Goal: Use online tool/utility: Utilize a website feature to perform a specific function

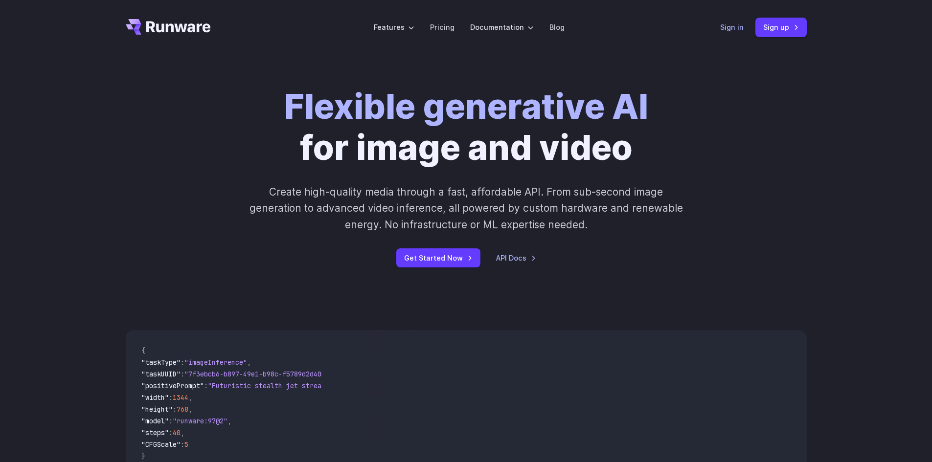
click at [727, 26] on header "Features Tasks Image generation Video generation Sonic Inference Engine™ Models…" at bounding box center [466, 27] width 705 height 55
click at [729, 24] on link "Sign in" at bounding box center [731, 27] width 23 height 11
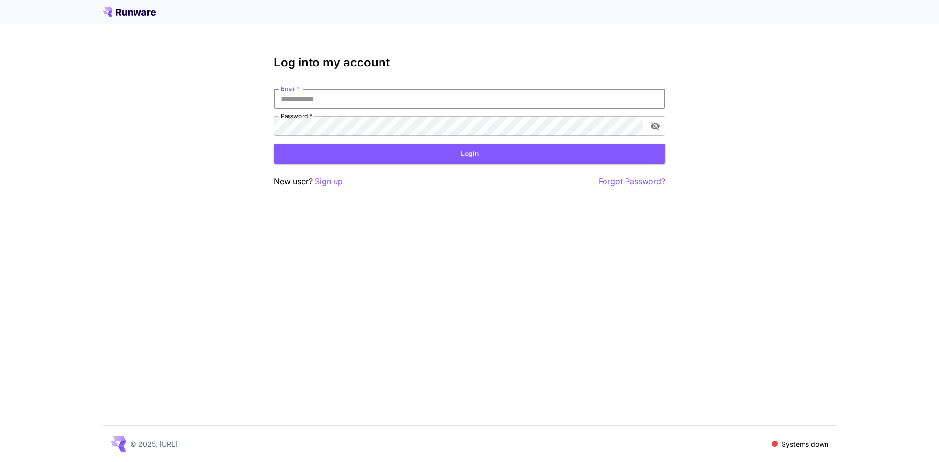
click at [311, 98] on input "Email   *" at bounding box center [469, 99] width 391 height 20
type input "**********"
click button "Login" at bounding box center [469, 154] width 391 height 20
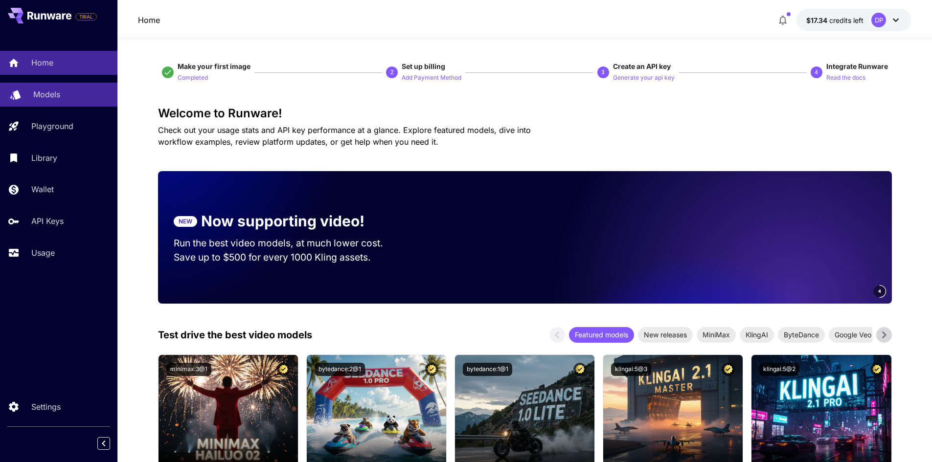
click at [56, 94] on p "Models" at bounding box center [46, 95] width 27 height 12
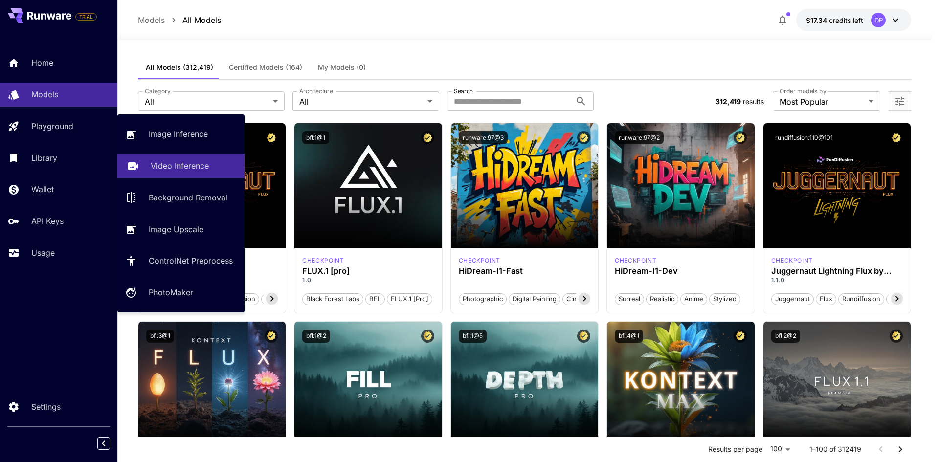
click at [199, 167] on p "Video Inference" at bounding box center [180, 166] width 58 height 12
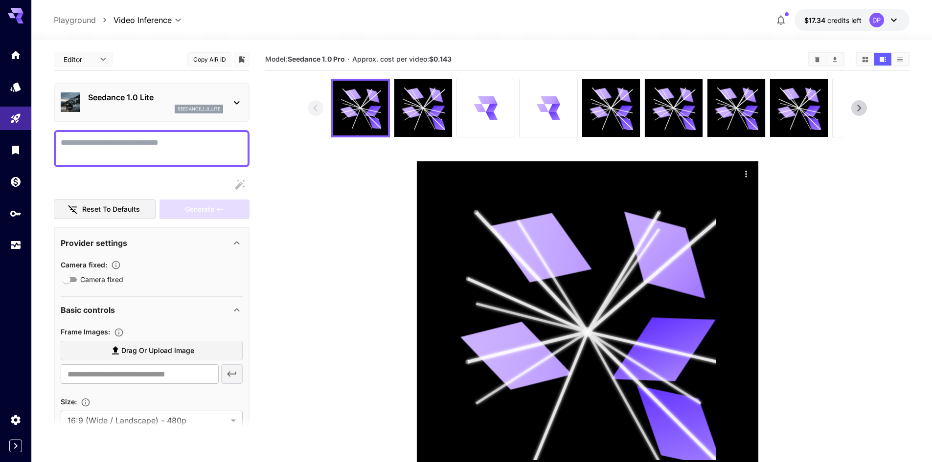
click at [219, 105] on div "seedance_1_0_lite" at bounding box center [199, 109] width 48 height 9
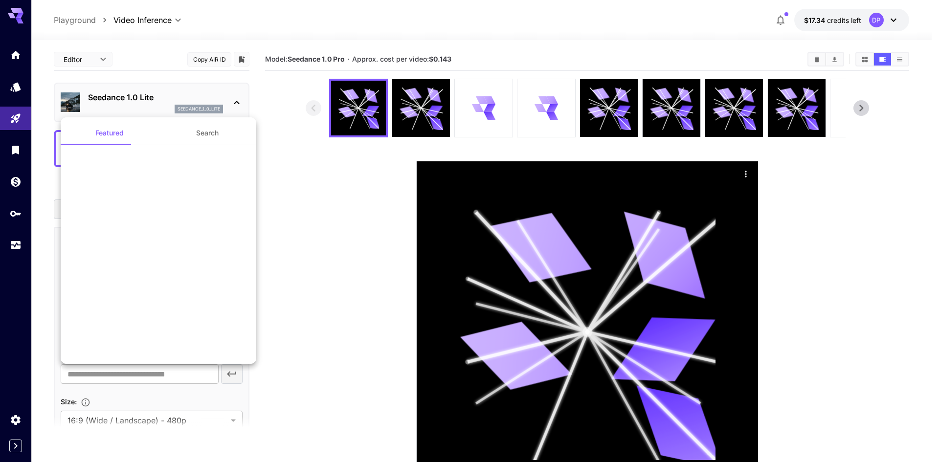
click at [232, 104] on div at bounding box center [469, 231] width 939 height 462
